Goal: Task Accomplishment & Management: Use online tool/utility

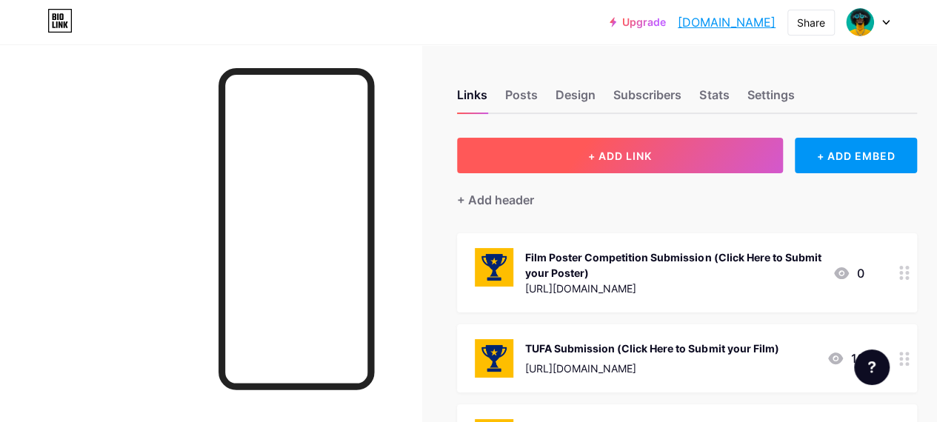
click at [607, 152] on span "+ ADD LINK" at bounding box center [620, 156] width 64 height 13
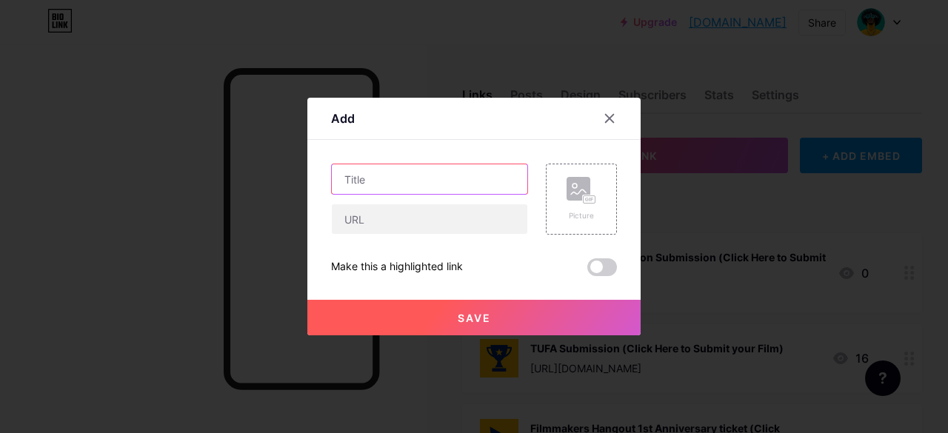
click at [372, 183] on input "text" at bounding box center [430, 179] width 196 height 30
type input "A"
click at [459, 180] on input "Apply to be a Campus Ambassador *Click Here(" at bounding box center [430, 179] width 196 height 30
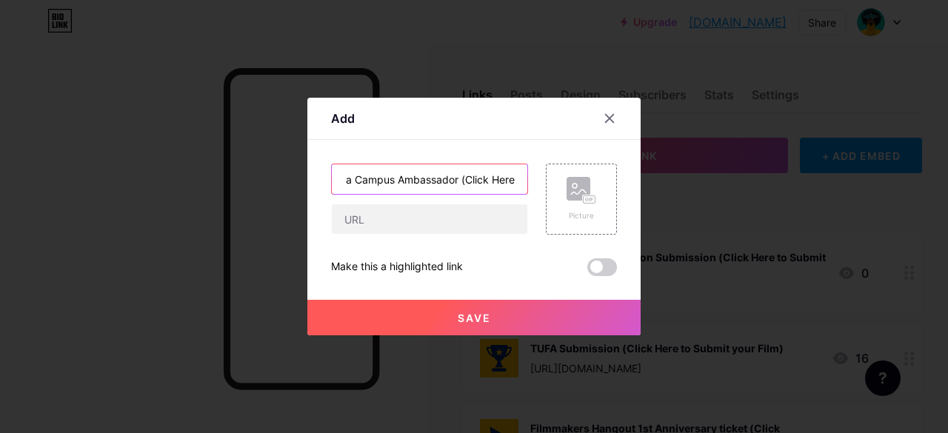
click at [518, 183] on input "Apply to be a Campus Ambassador (Click Here(" at bounding box center [430, 179] width 196 height 30
click at [515, 171] on input "Apply to be a Campus Ambassador (Click Here(" at bounding box center [430, 179] width 196 height 30
click at [515, 179] on input "Apply to be a Campus Ambassador (Click Here(" at bounding box center [430, 179] width 196 height 30
click at [521, 179] on input "Apply to be a Campus Ambassador (Click Here(" at bounding box center [430, 179] width 196 height 30
click at [478, 177] on input "Apply to be a Campus Ambassador (Click Here(" at bounding box center [430, 179] width 196 height 30
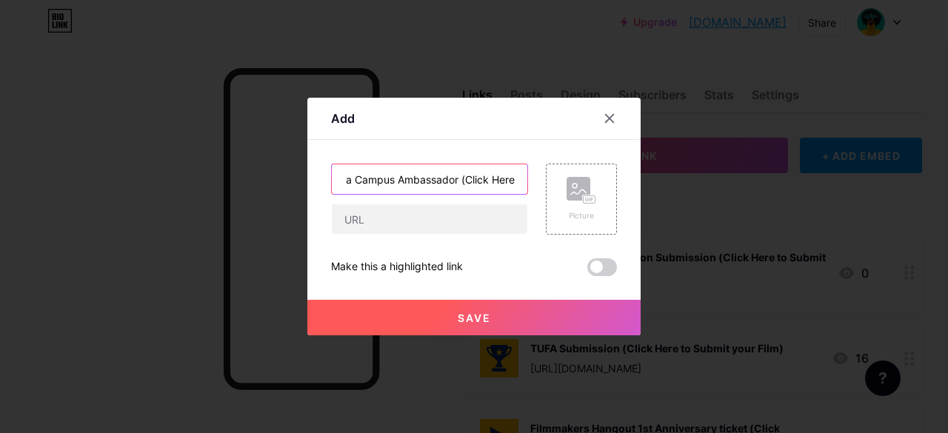
click at [505, 176] on input "Apply to be a Campus Ambassador (Click Here(" at bounding box center [430, 179] width 196 height 30
type input "Apply to be a Campus Ambassador (Click Here)("
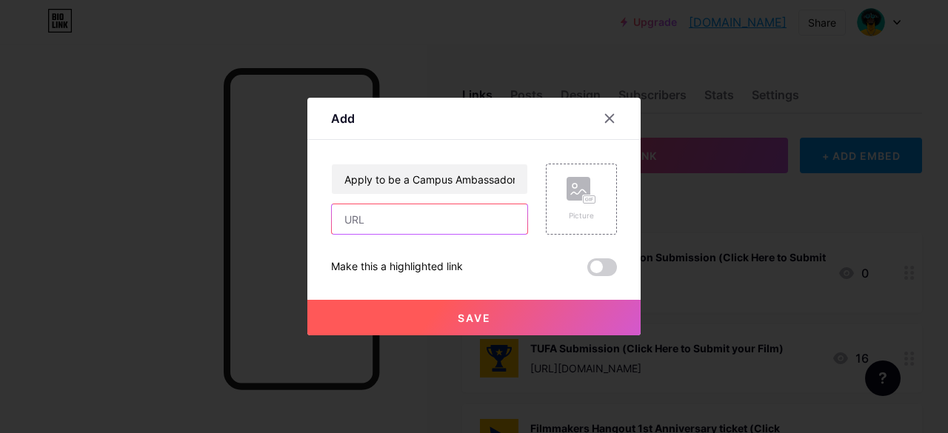
click at [387, 215] on input "text" at bounding box center [430, 219] width 196 height 30
paste input "[URL][DOMAIN_NAME]"
type input "[URL][DOMAIN_NAME]"
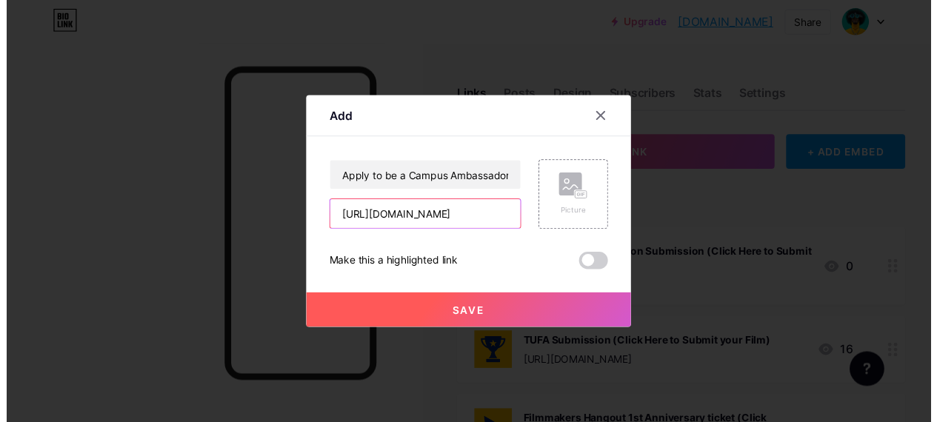
scroll to position [0, 0]
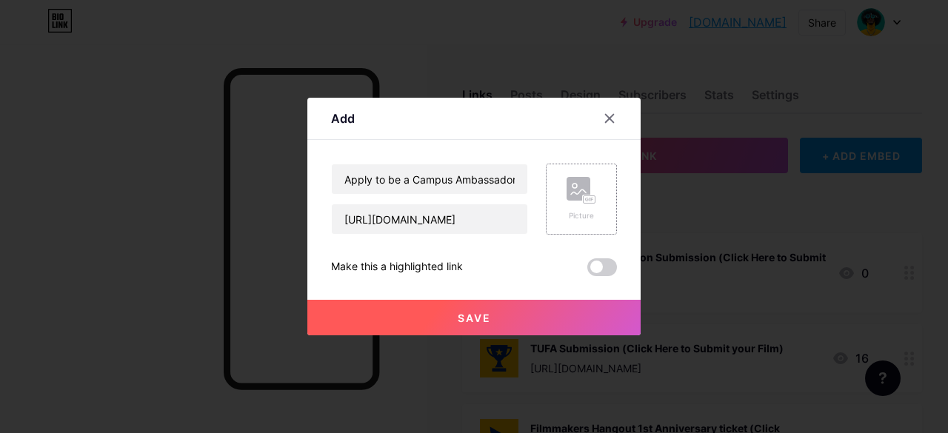
click at [581, 178] on rect at bounding box center [579, 189] width 24 height 24
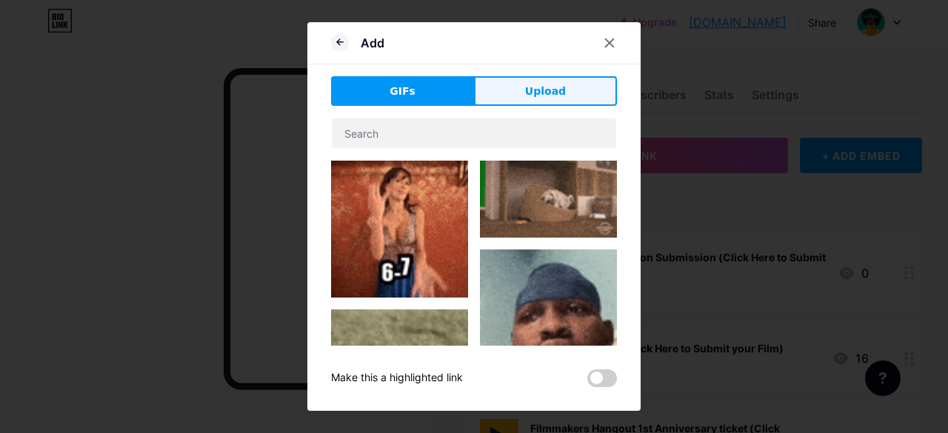
click at [533, 97] on span "Upload" at bounding box center [545, 92] width 41 height 16
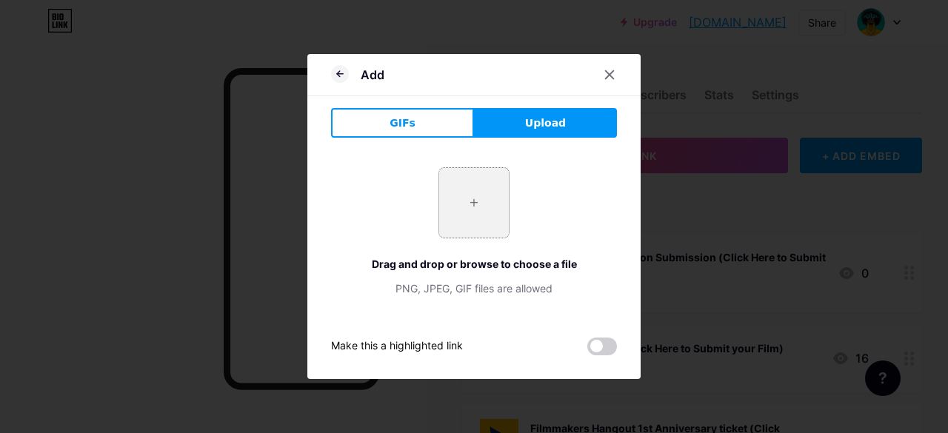
click at [468, 210] on input "file" at bounding box center [474, 203] width 70 height 70
type input "C:\fakepath\[DOMAIN_NAME] icon.png"
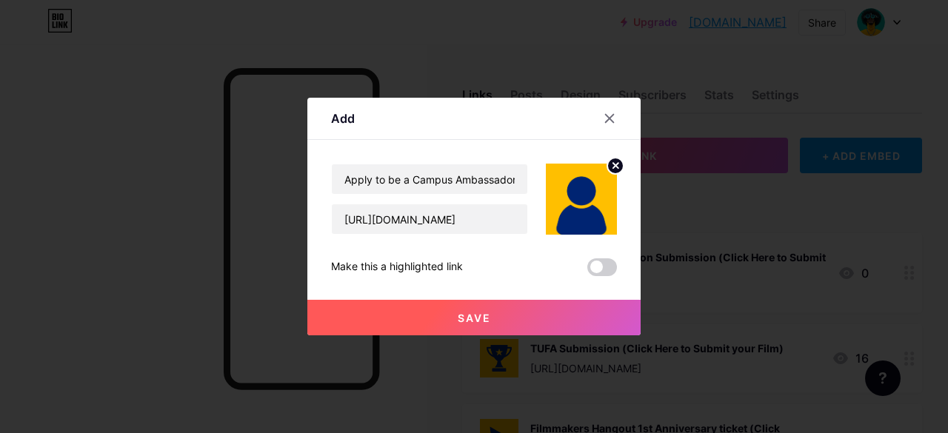
click at [458, 314] on span "Save" at bounding box center [474, 318] width 33 height 13
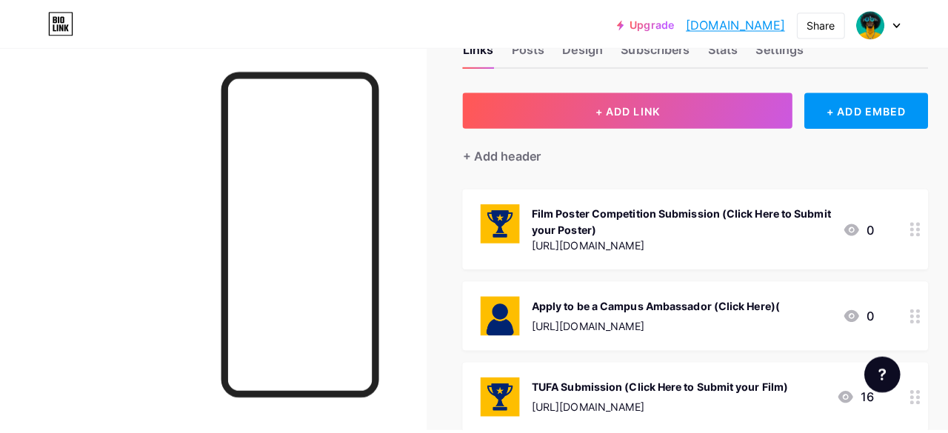
scroll to position [51, 0]
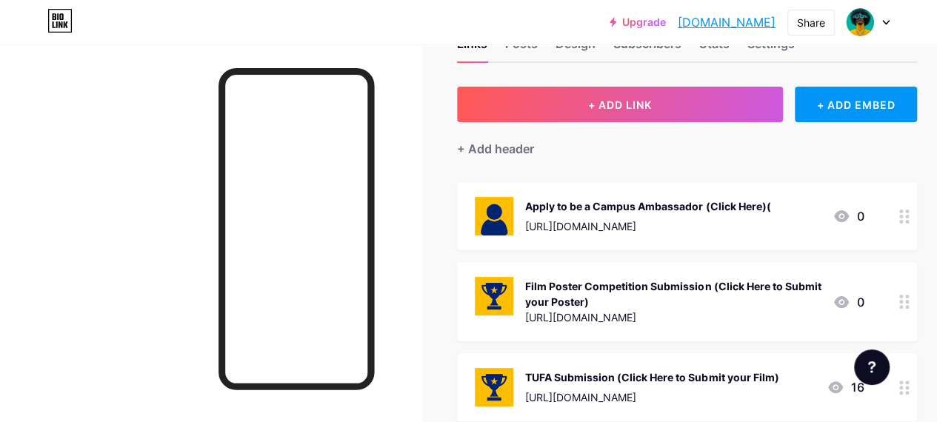
click at [745, 208] on div "Apply to be a Campus Ambassador (Click Here)(" at bounding box center [647, 206] width 245 height 16
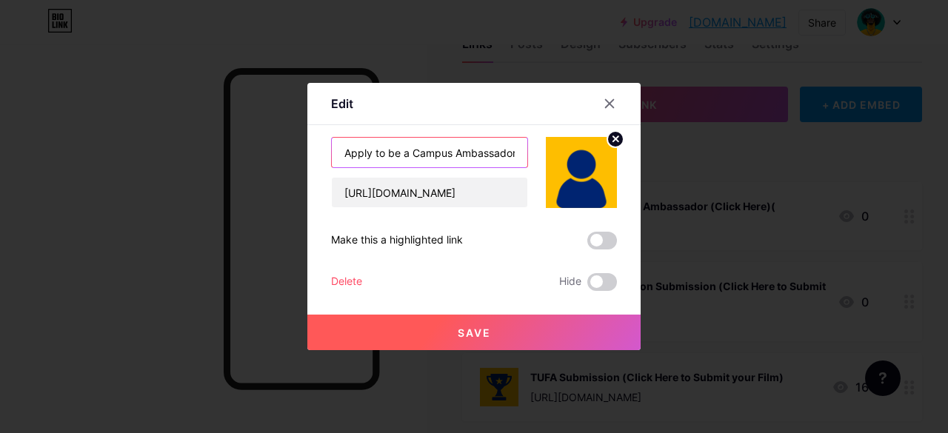
click at [486, 157] on input "Apply to be a Campus Ambassador (Click Here)(" at bounding box center [430, 153] width 196 height 30
type input "Apply to be a Campus Ambassador (Click Here)"
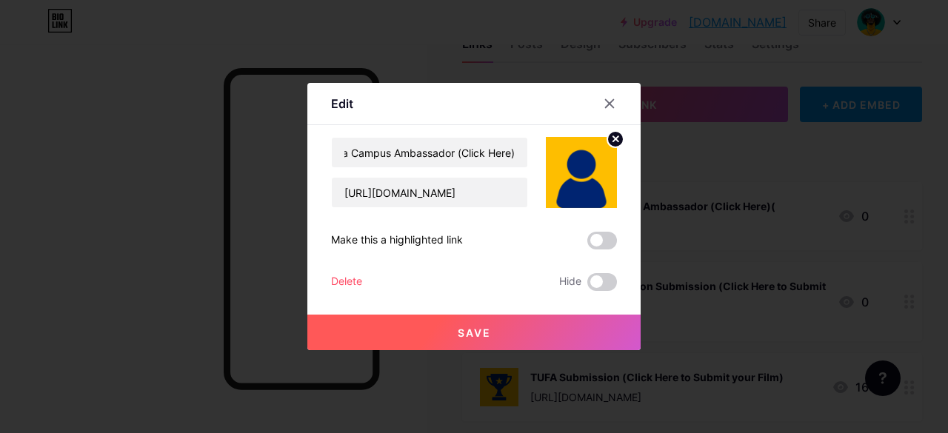
click at [504, 333] on button "Save" at bounding box center [473, 333] width 333 height 36
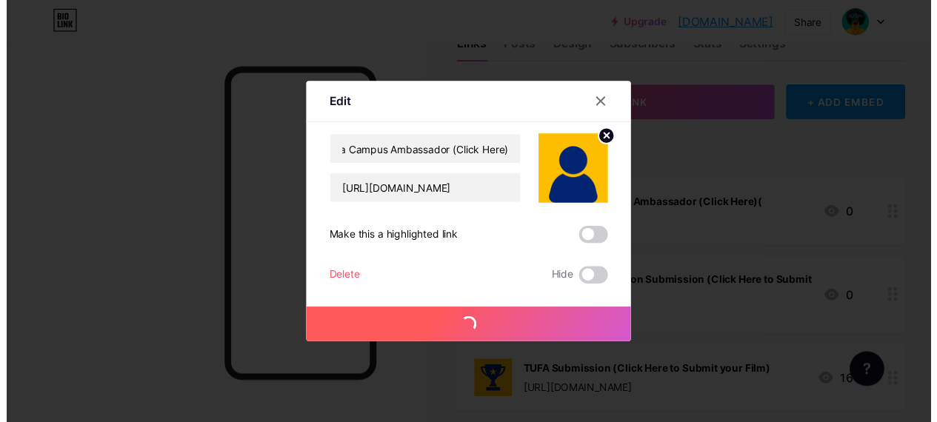
scroll to position [0, 0]
